Goal: Information Seeking & Learning: Learn about a topic

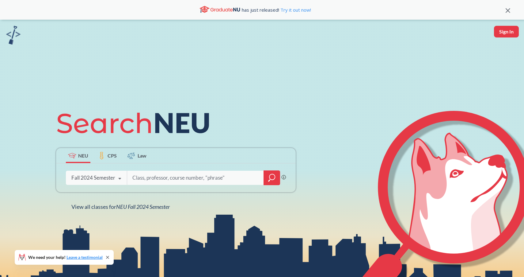
click at [88, 178] on div "Fall 2024 Semester" at bounding box center [93, 177] width 44 height 7
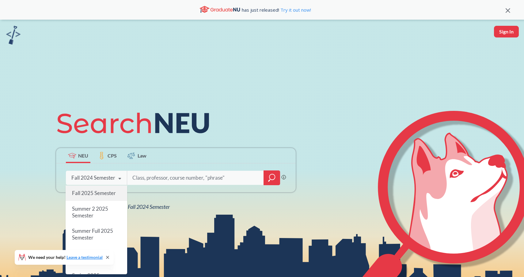
click at [92, 191] on span "Fall 2025 Semester" at bounding box center [94, 192] width 44 height 6
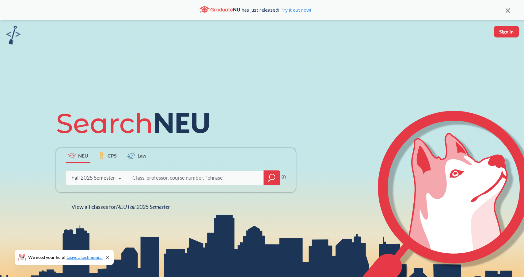
click at [143, 178] on input "search" at bounding box center [196, 177] width 128 height 13
type input "ds 5010"
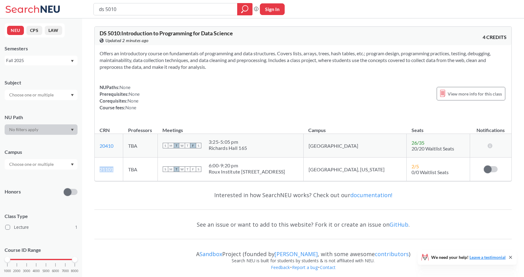
drag, startPoint x: 116, startPoint y: 170, endPoint x: 100, endPoint y: 169, distance: 15.7
click at [100, 169] on td "21101 View this section on Banner." at bounding box center [109, 169] width 29 height 24
copy link "21101"
